Goal: Task Accomplishment & Management: Use online tool/utility

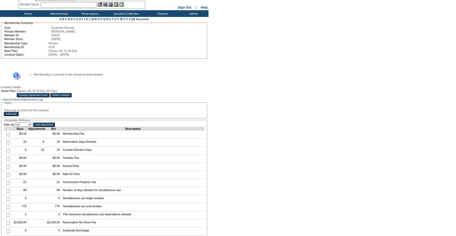
scroll to position [22, 0]
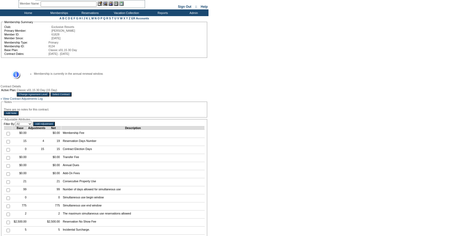
click at [6, 144] on input "checkbox" at bounding box center [7, 141] width 3 height 3
checkbox input "true"
click at [52, 126] on input "Add Adjustment" at bounding box center [44, 124] width 22 height 4
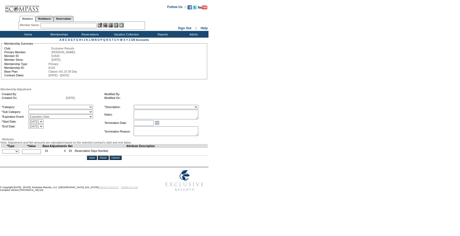
click at [51, 108] on select "A La Carte Days Contract Election Days Converted Days [MEDICAL_DATA] Other Refe…" at bounding box center [61, 107] width 65 height 4
click at [54, 108] on select "A La Carte Days Contract Election Days Converted Days [MEDICAL_DATA] Other Refe…" at bounding box center [61, 107] width 65 height 4
select select "781"
click at [40, 106] on select "A La Carte Days Contract Election Days Converted Days [MEDICAL_DATA] Other Refe…" at bounding box center [61, 107] width 65 height 4
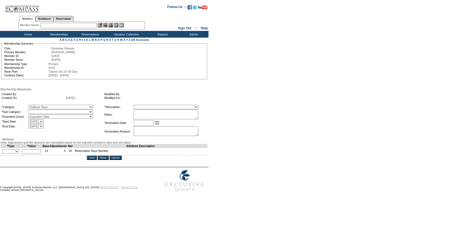
click at [48, 112] on select at bounding box center [61, 112] width 65 height 4
